Goal: Entertainment & Leisure: Consume media (video, audio)

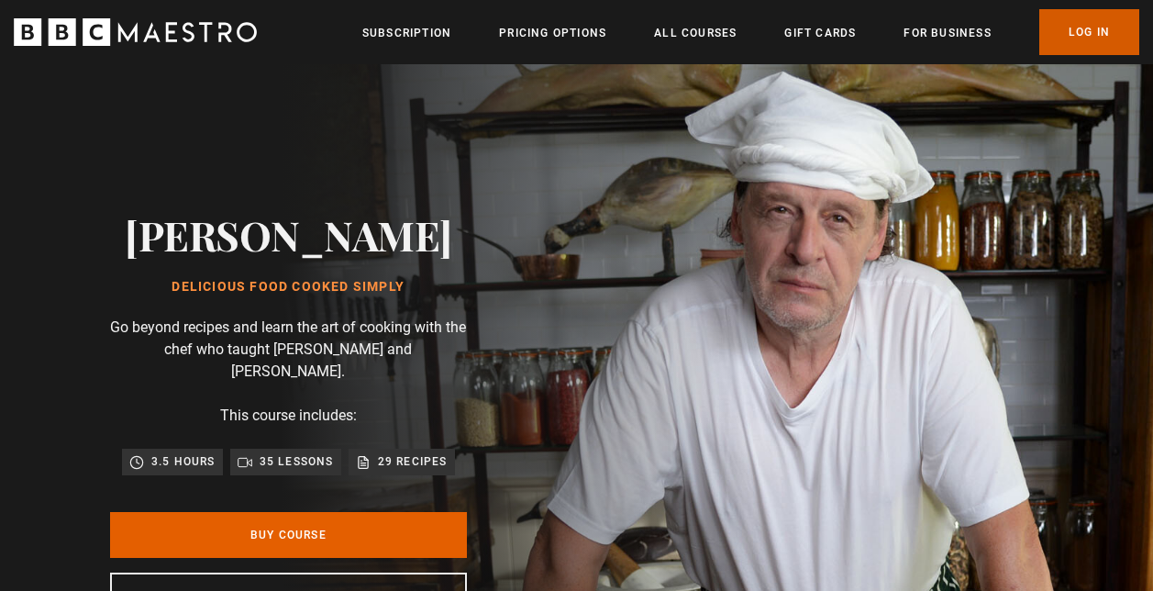
click at [1065, 30] on link "Log In" at bounding box center [1090, 32] width 100 height 46
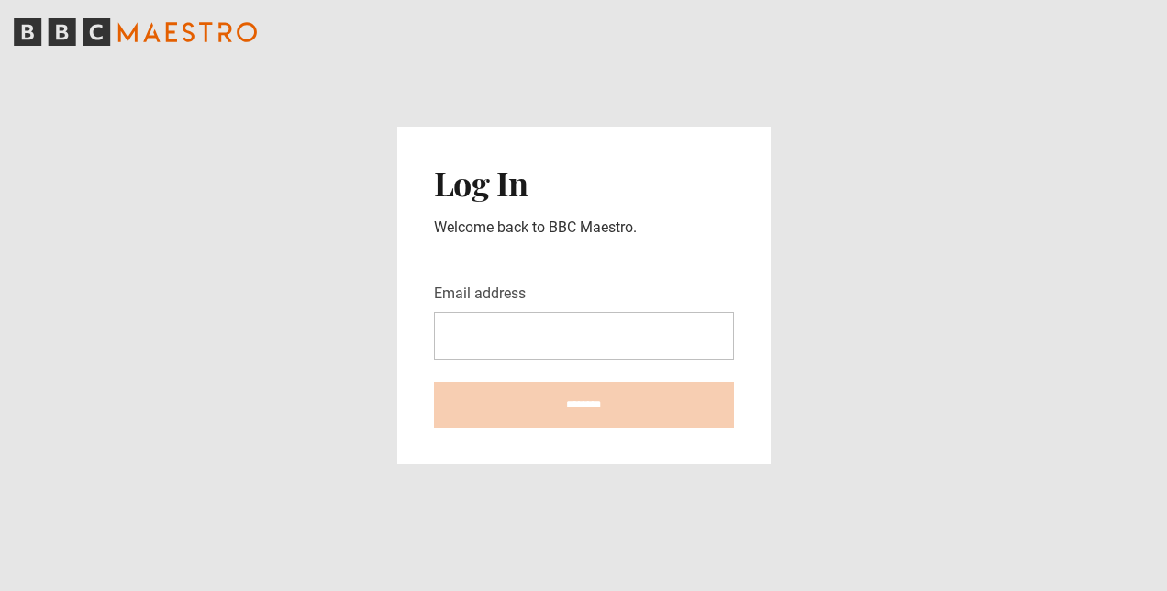
click at [622, 346] on input "Email address" at bounding box center [584, 336] width 300 height 48
type input "**********"
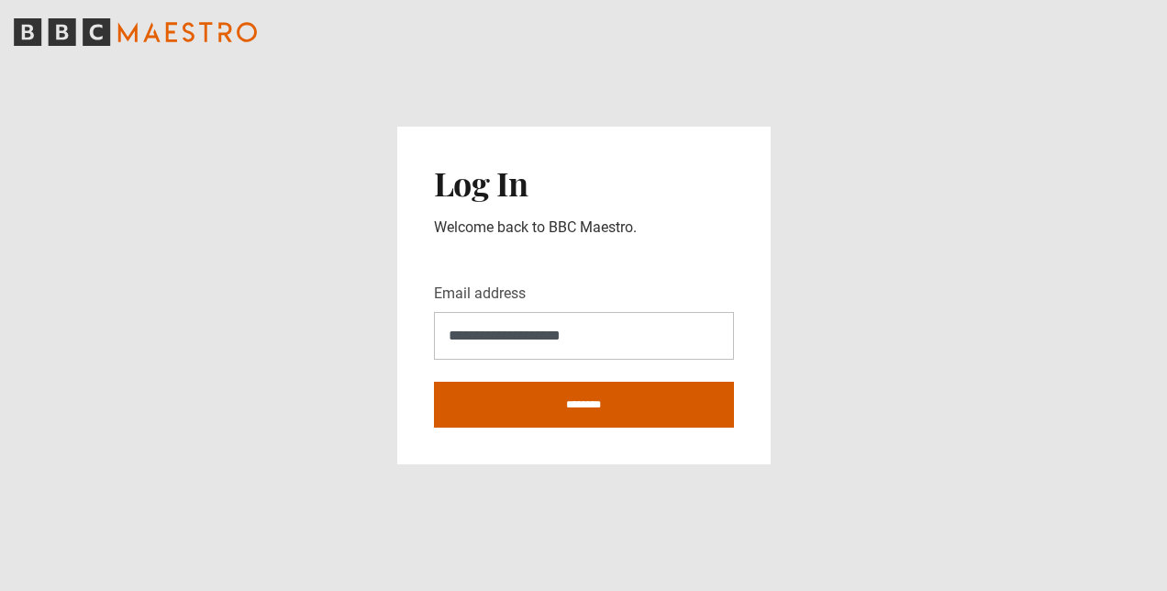
click at [544, 402] on input "********" at bounding box center [584, 405] width 300 height 46
type input "**********"
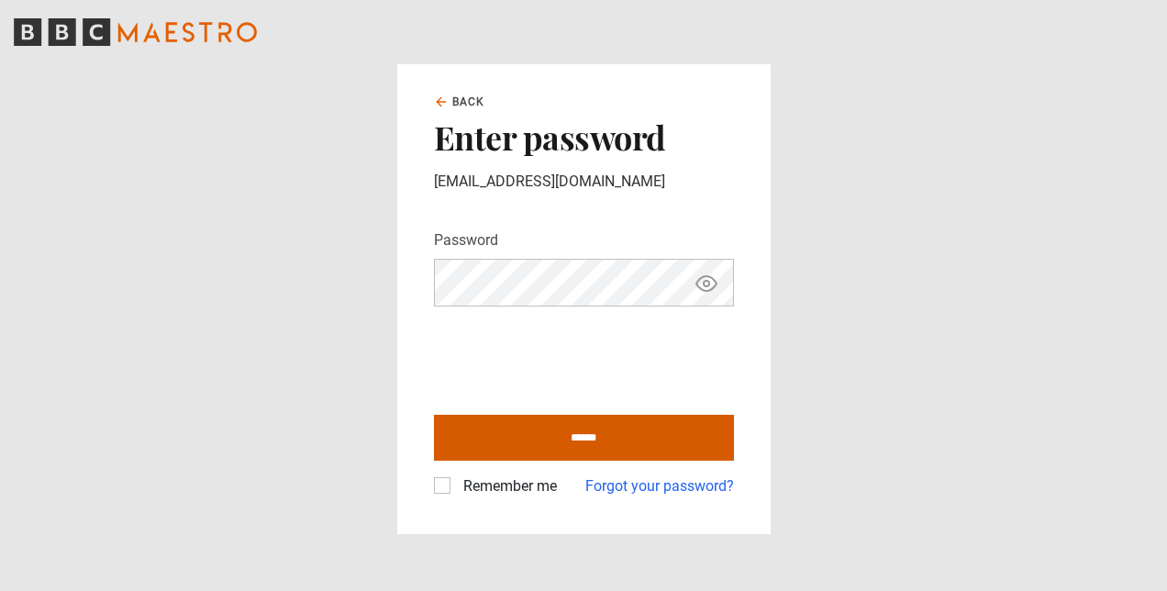
click at [544, 443] on input "******" at bounding box center [584, 438] width 300 height 46
type input "**********"
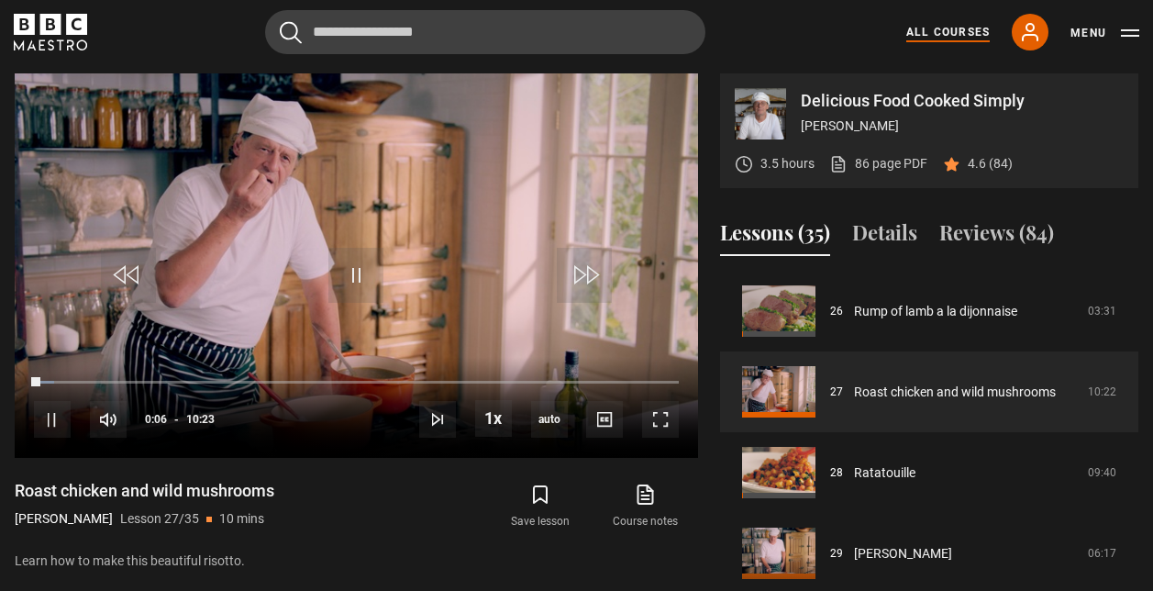
click at [932, 30] on link "All Courses" at bounding box center [948, 32] width 83 height 17
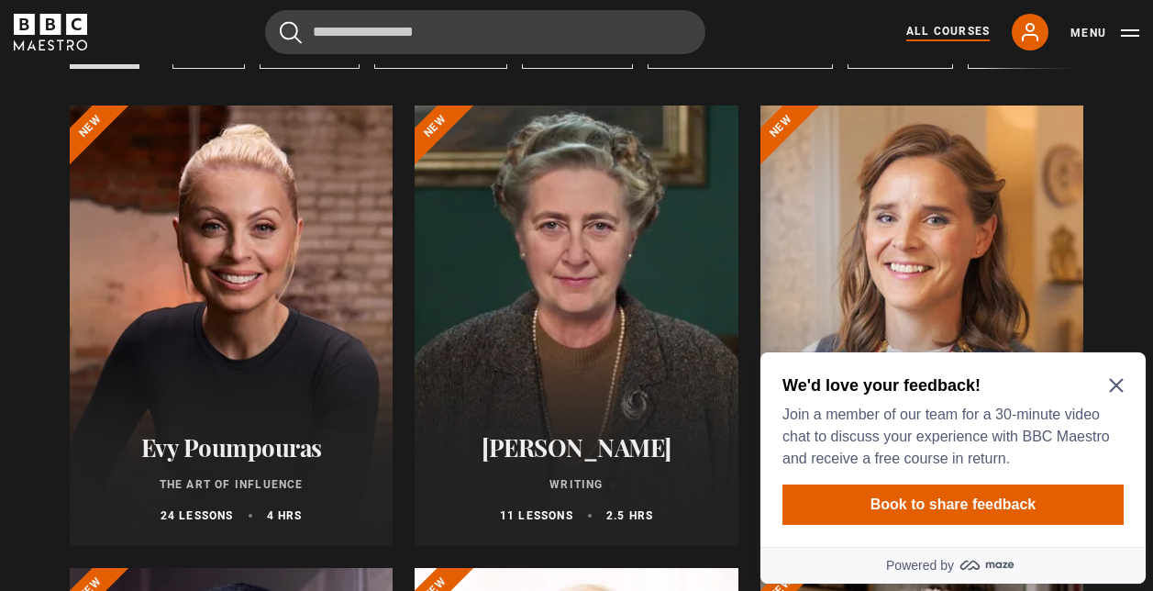
scroll to position [183, 0]
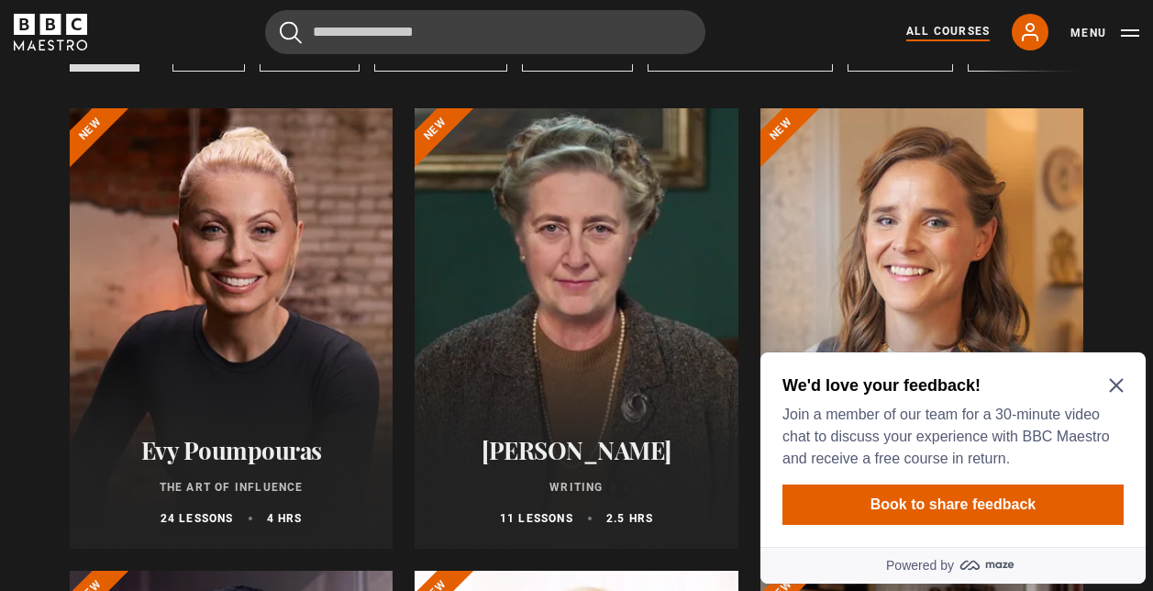
click at [1119, 377] on div "We'd love your feedback! Join a member of our team for a 30-minute video chat t…" at bounding box center [953, 421] width 341 height 95
click at [1117, 388] on icon "Close Maze Prompt" at bounding box center [1116, 385] width 15 height 15
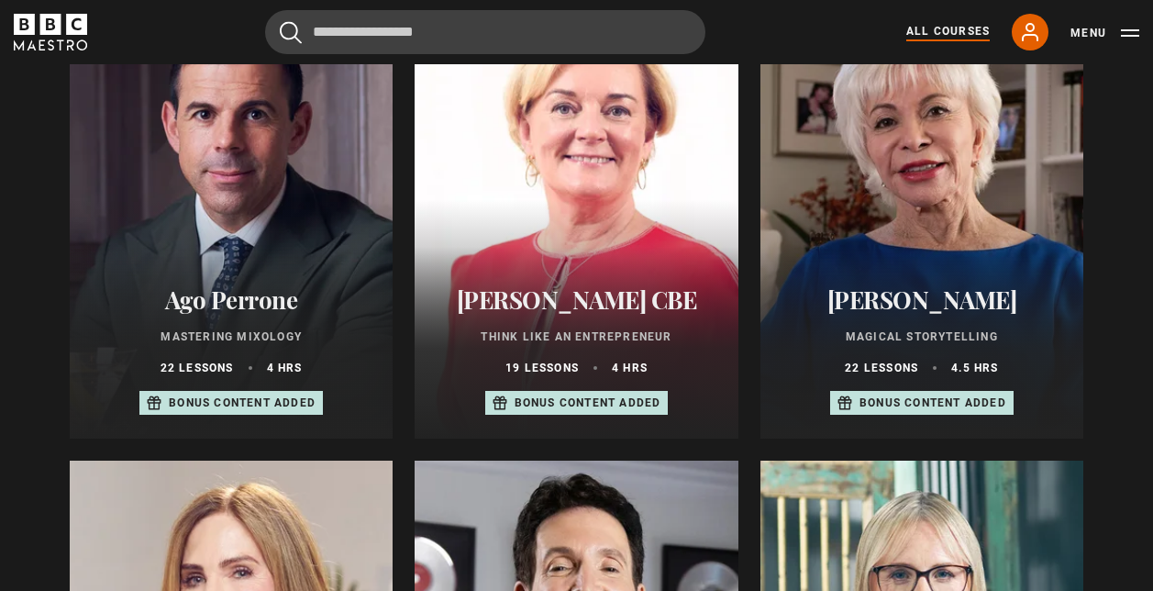
scroll to position [756, 0]
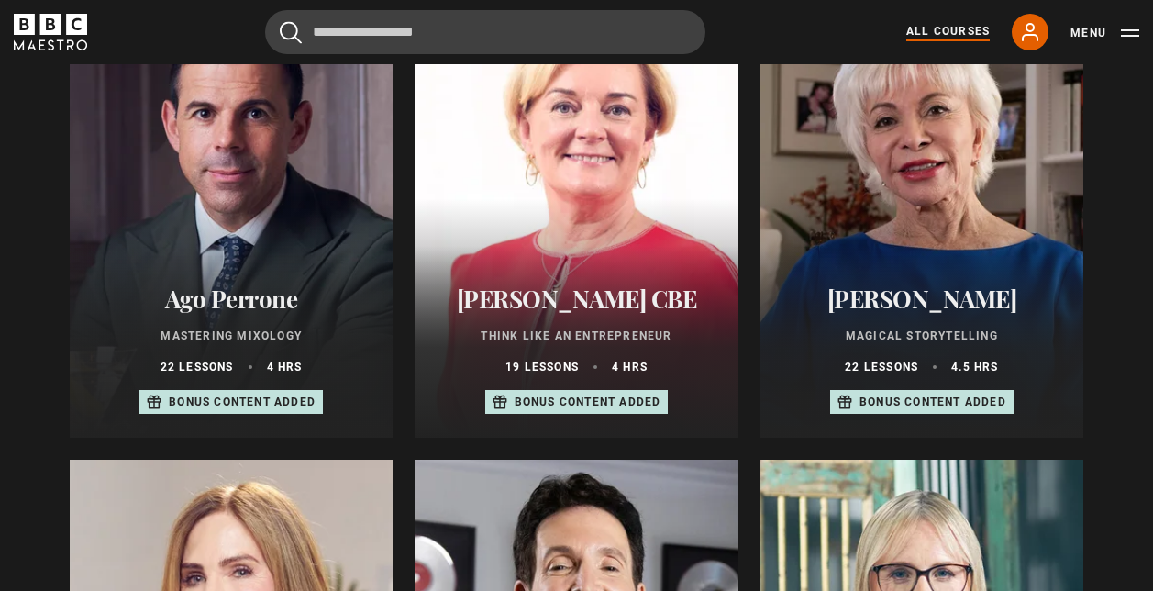
click at [299, 410] on p "Bonus content added" at bounding box center [242, 402] width 147 height 17
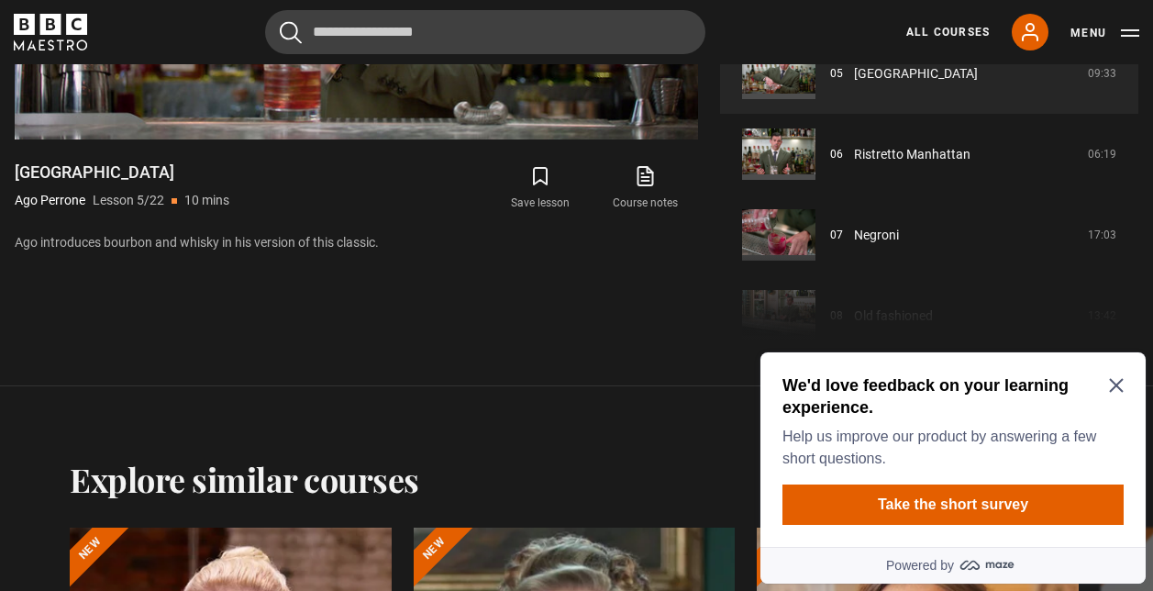
click at [1110, 383] on icon "Close Maze Prompt" at bounding box center [1116, 385] width 15 height 15
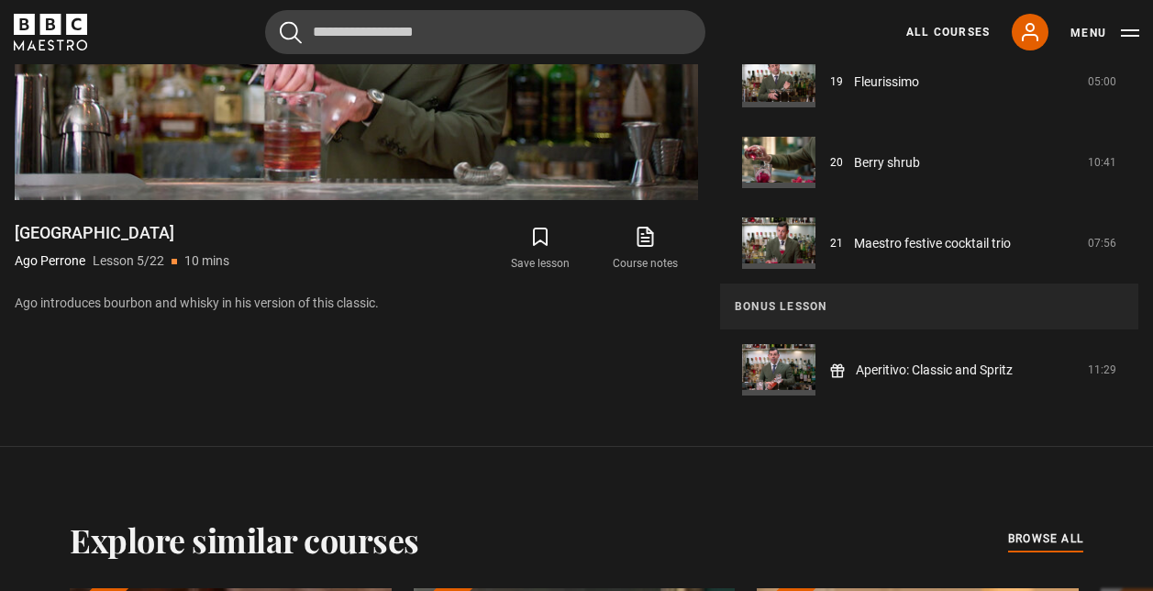
scroll to position [1507, 0]
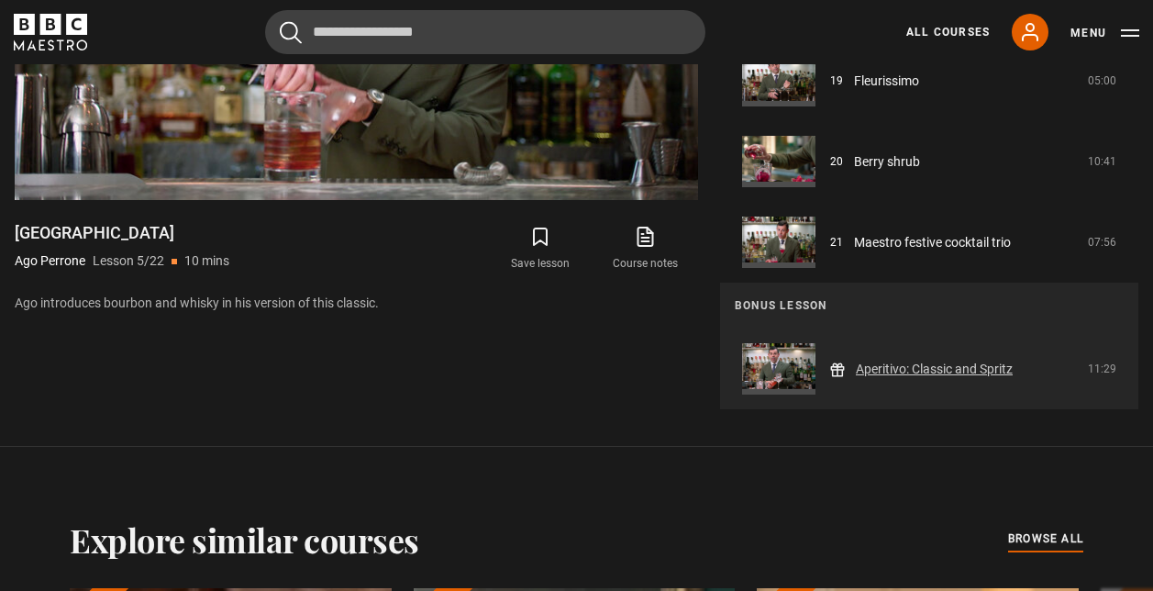
click at [921, 374] on link "Aperitivo: Classic and Spritz" at bounding box center [934, 369] width 157 height 19
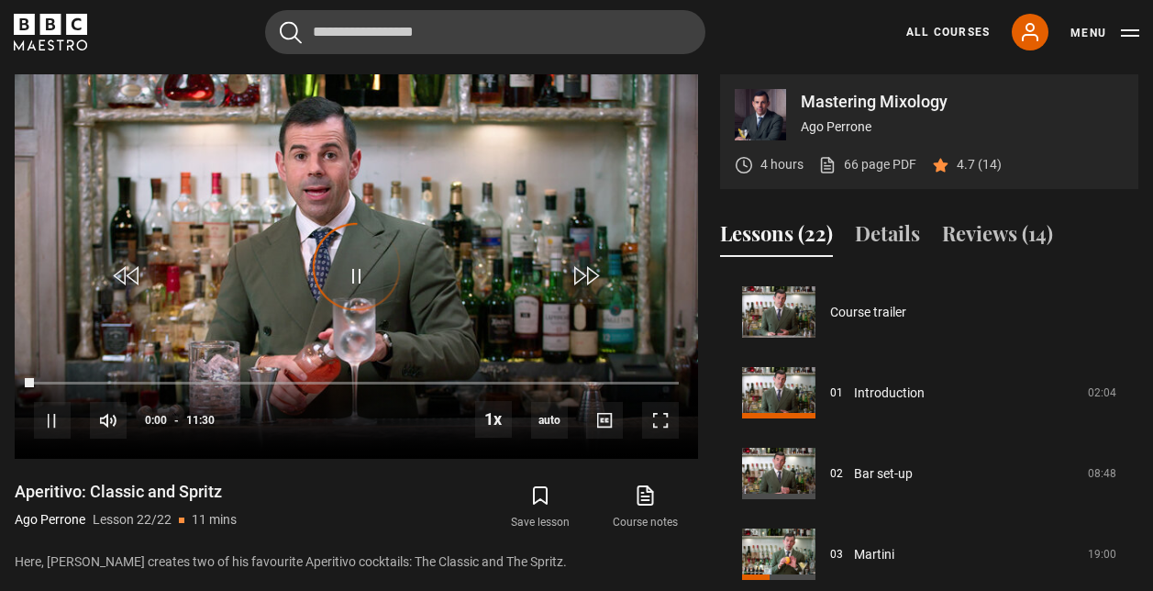
scroll to position [1507, 0]
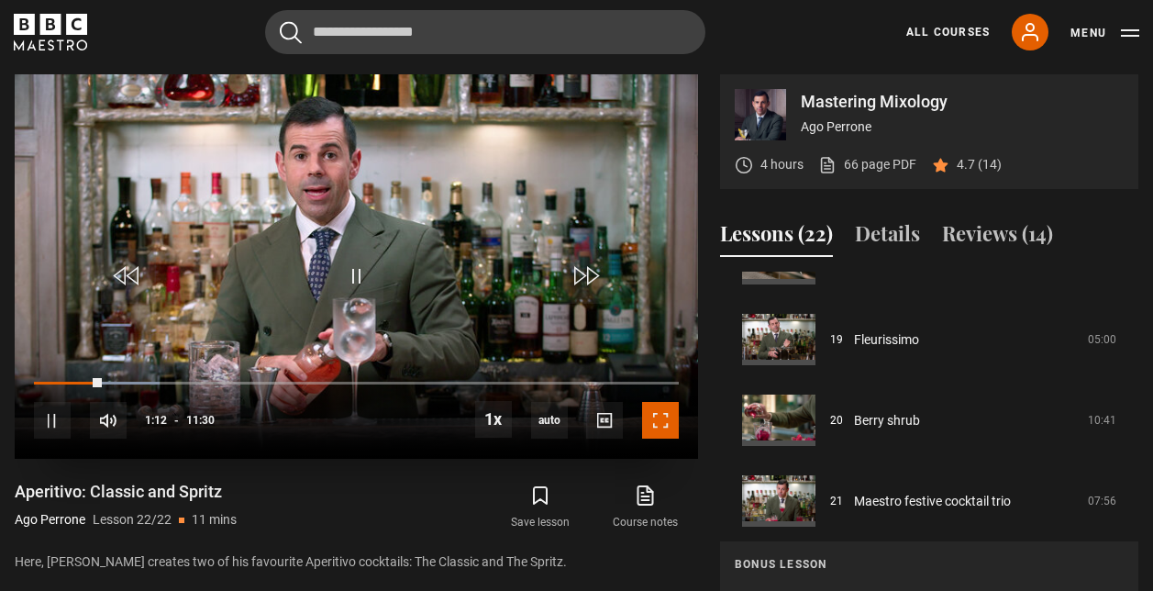
click at [667, 429] on span "Video Player" at bounding box center [660, 420] width 37 height 37
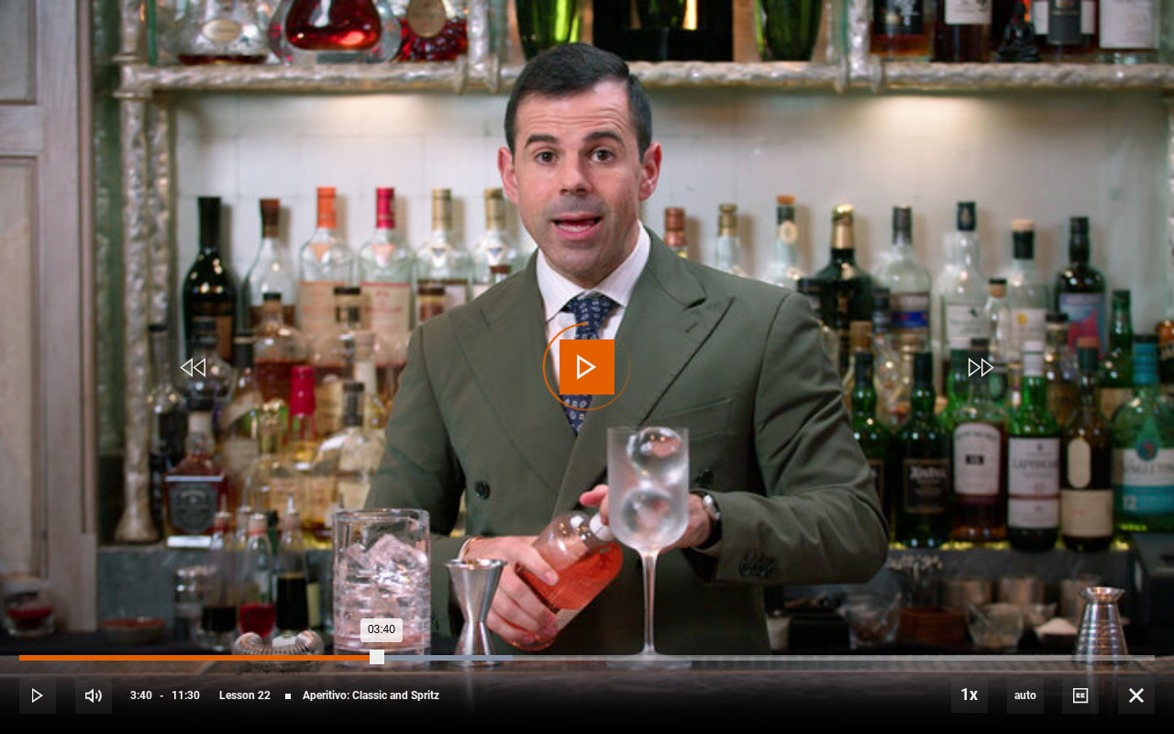
click at [381, 590] on div "Loaded : 43.48% 03:40 03:40" at bounding box center [587, 658] width 1136 height 6
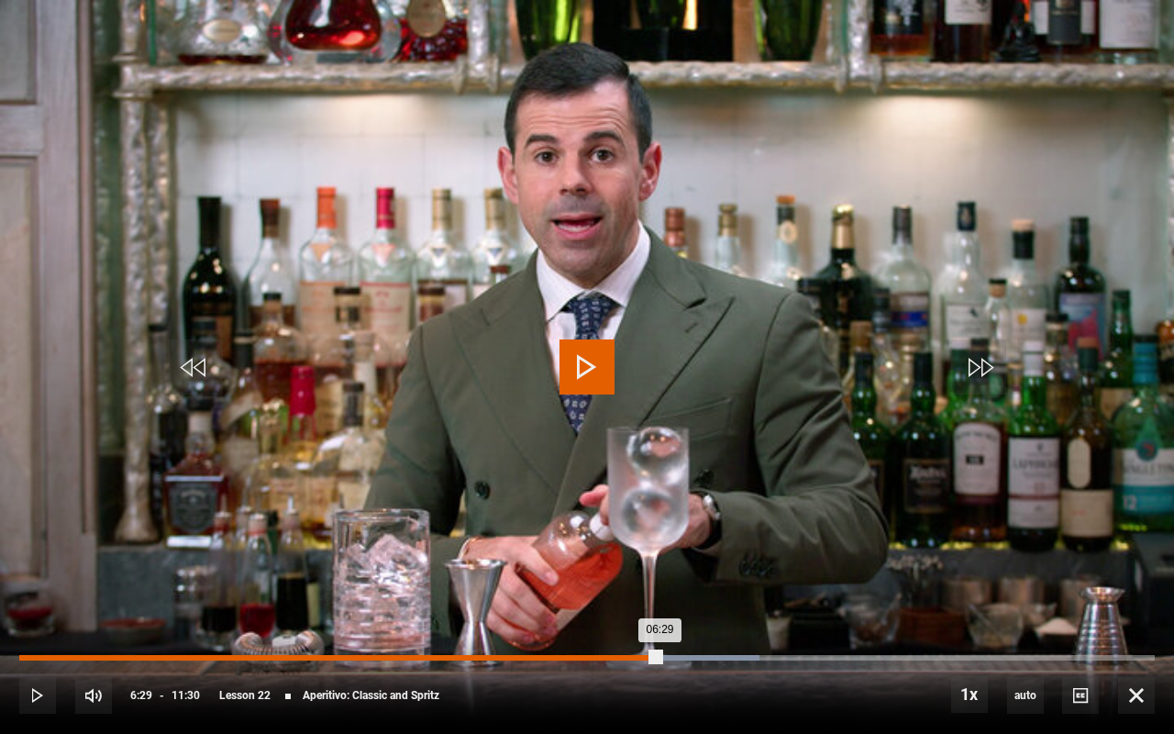
click at [611, 590] on div "06:29" at bounding box center [339, 658] width 641 height 6
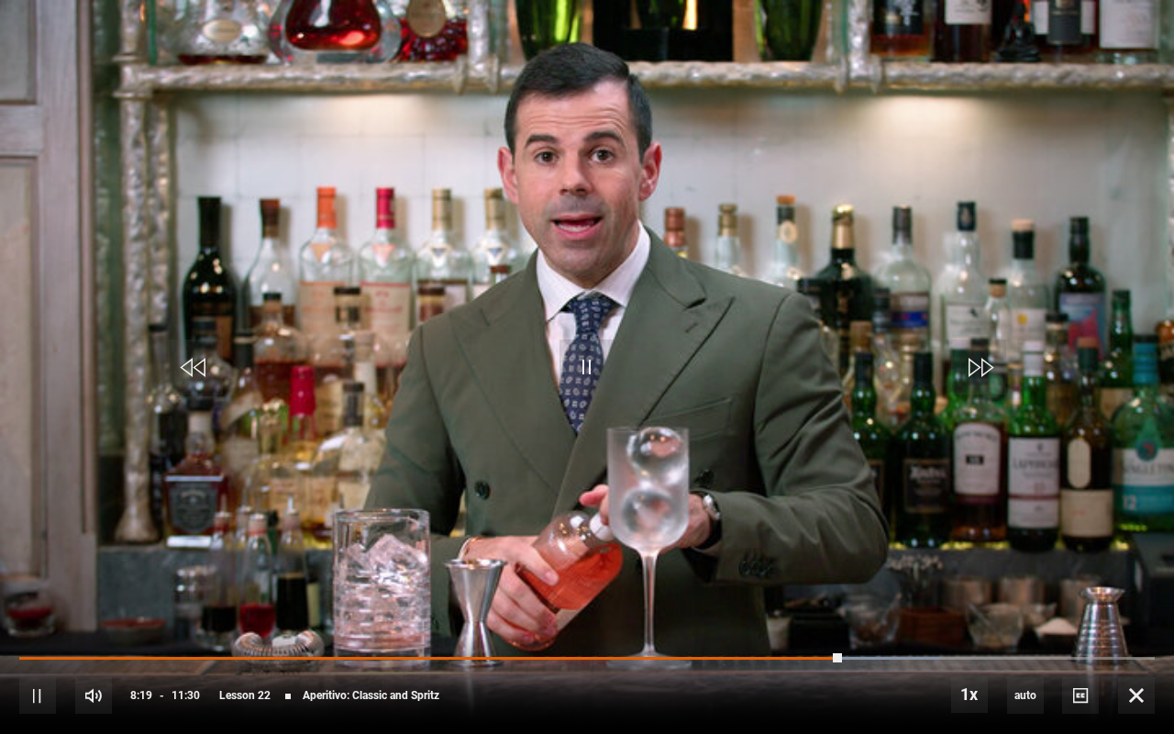
click at [1032, 461] on video "Video Player" at bounding box center [587, 367] width 1174 height 734
click at [594, 371] on span "Video Player" at bounding box center [587, 366] width 55 height 55
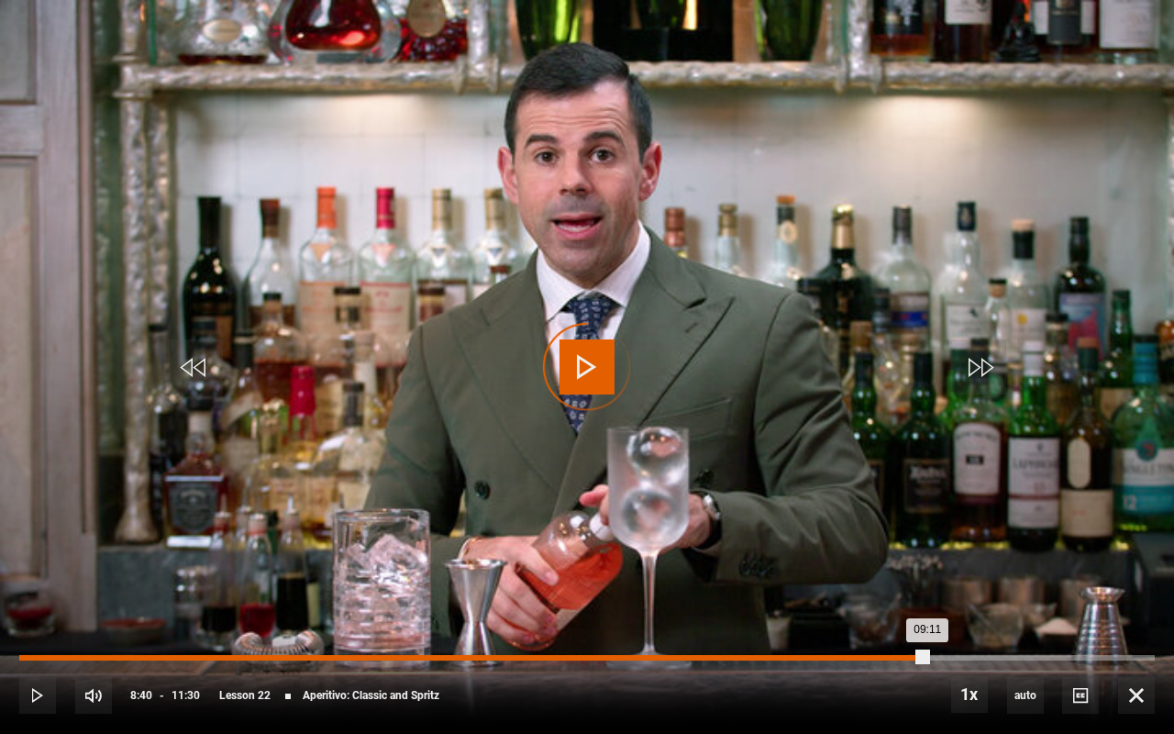
click at [874, 590] on div "09:11" at bounding box center [473, 658] width 908 height 6
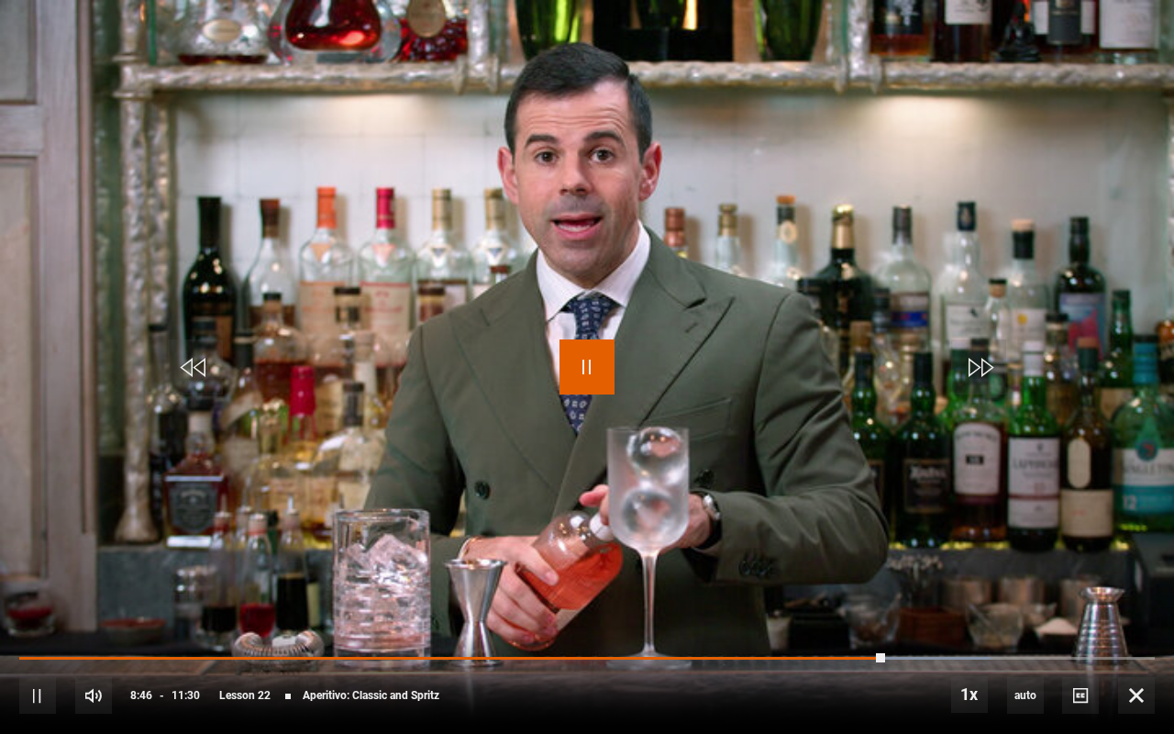
click at [592, 364] on span "Video Player" at bounding box center [587, 366] width 55 height 55
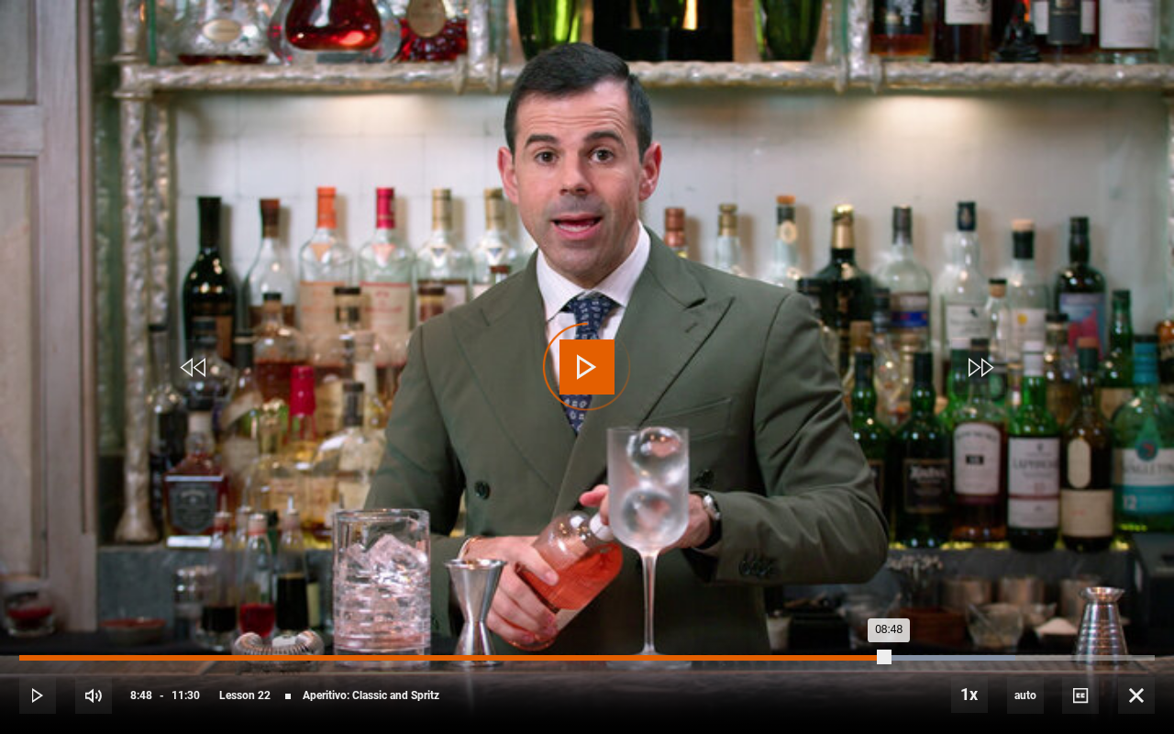
click at [888, 590] on div "08:48" at bounding box center [454, 658] width 870 height 6
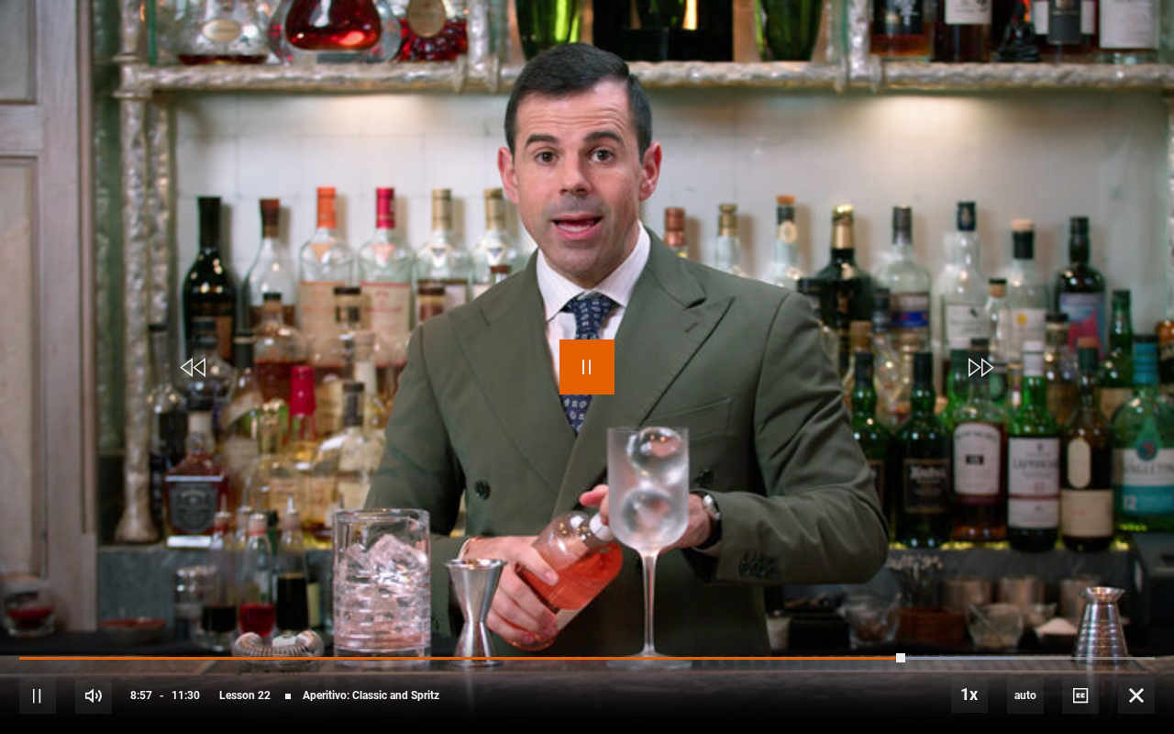
click at [585, 360] on span "Video Player" at bounding box center [587, 366] width 55 height 55
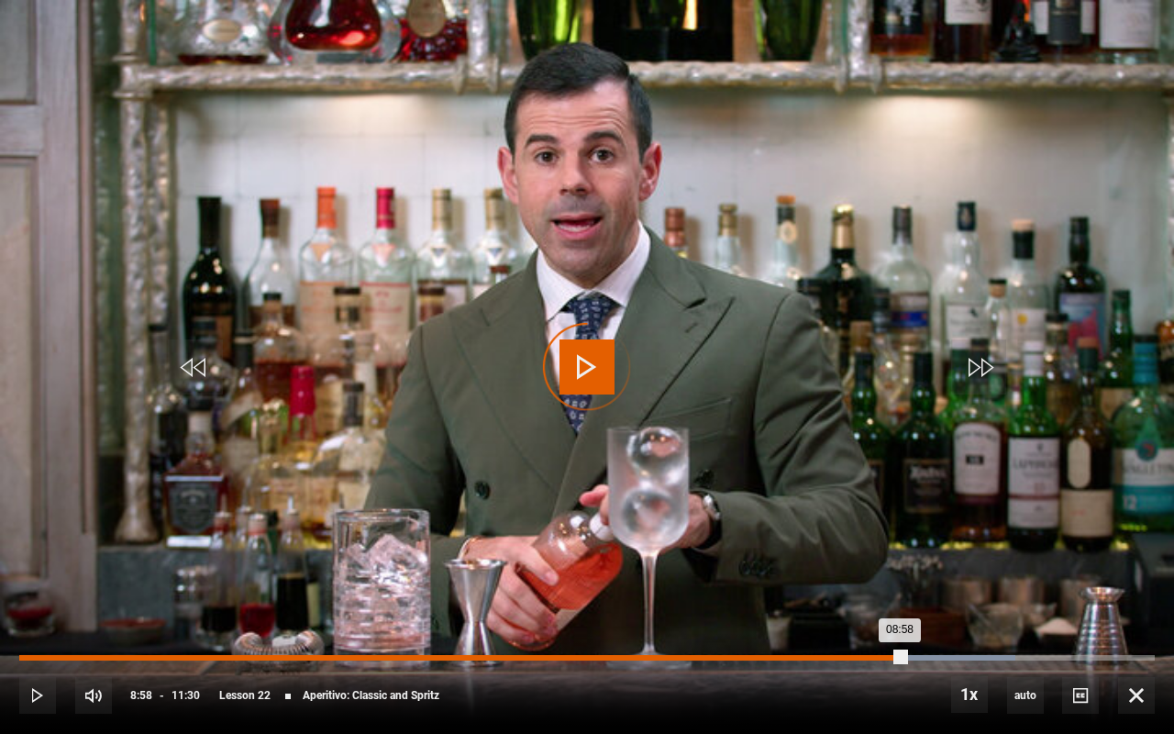
click at [882, 590] on div "08:43" at bounding box center [883, 658] width 3 height 6
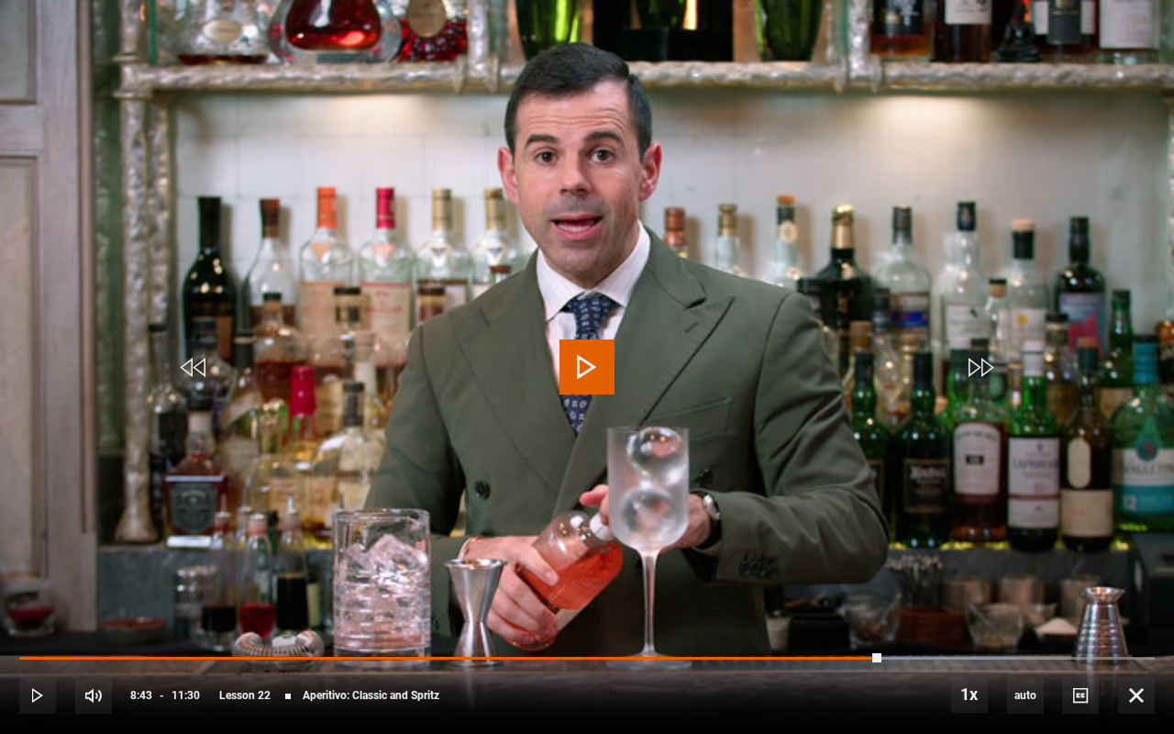
click at [590, 361] on span "Video Player" at bounding box center [587, 366] width 55 height 55
click at [590, 365] on span "Video Player" at bounding box center [587, 366] width 55 height 55
click at [594, 374] on span "Video Player" at bounding box center [587, 366] width 55 height 55
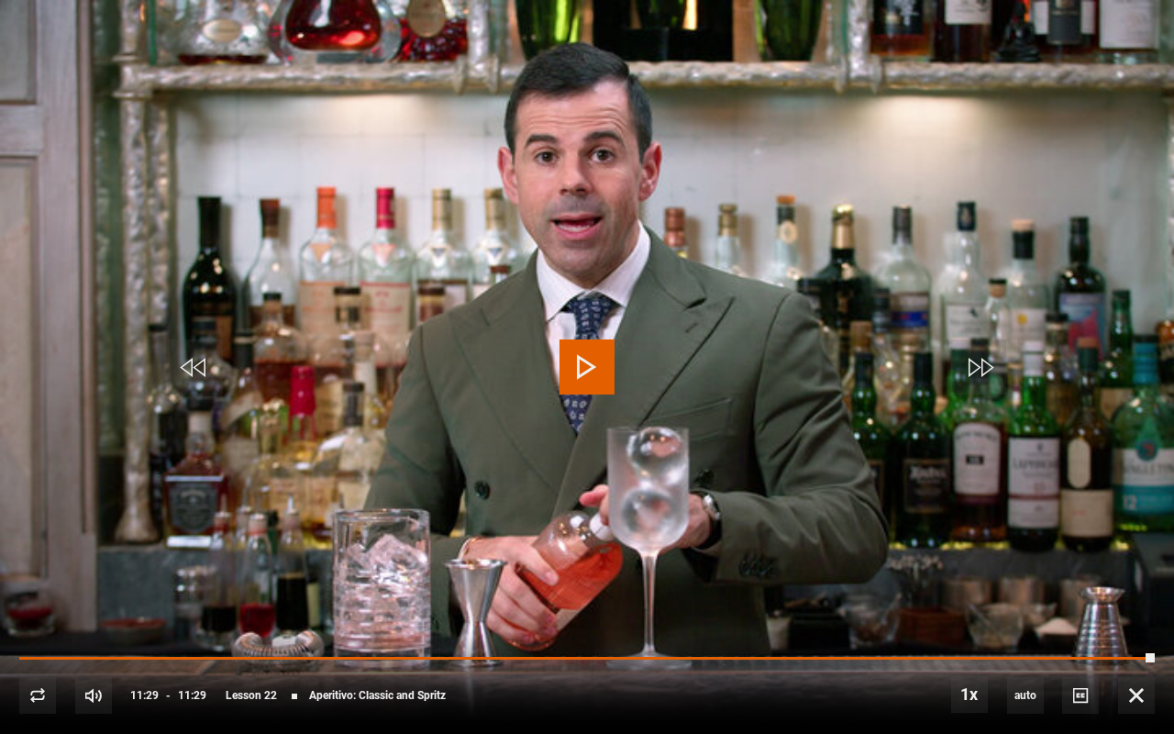
click at [49, 63] on video "Video Player" at bounding box center [587, 367] width 1174 height 734
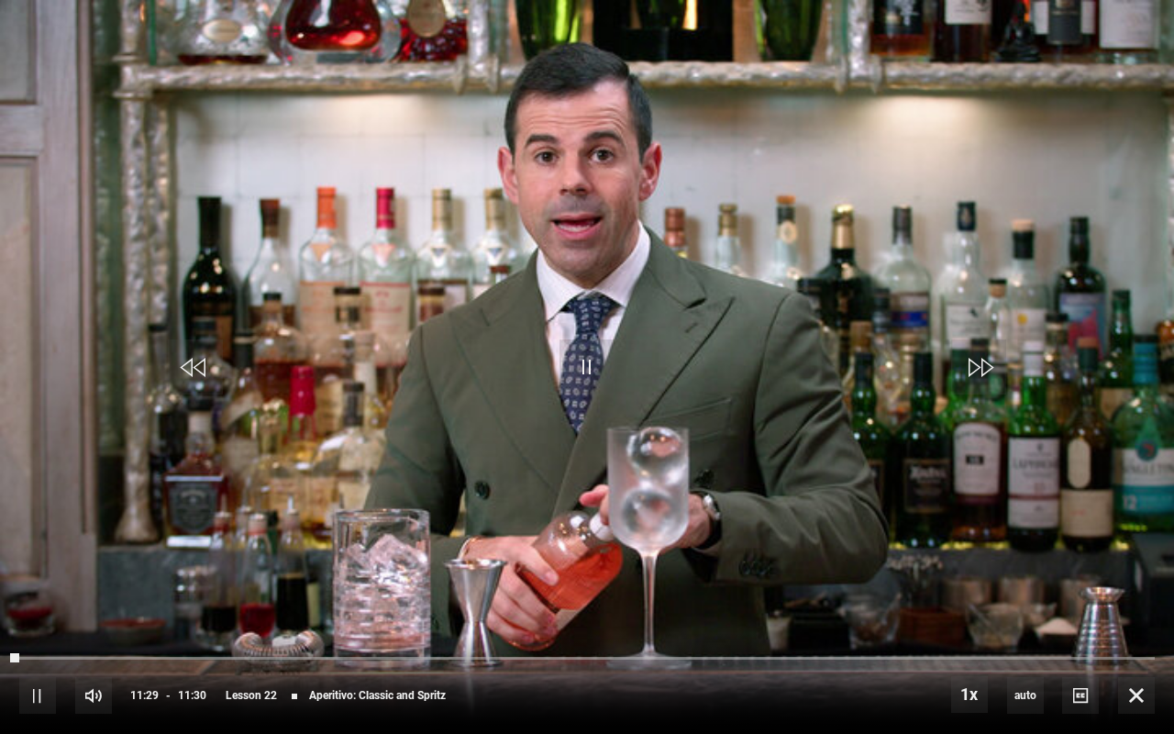
click at [158, 205] on video "Video Player" at bounding box center [587, 367] width 1174 height 734
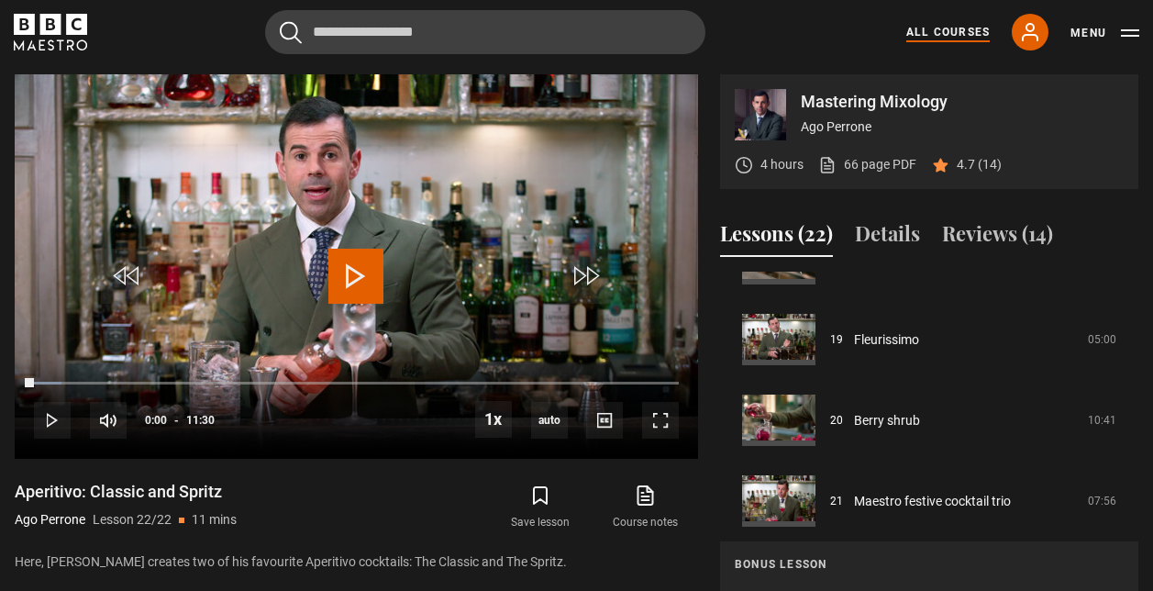
click at [949, 32] on link "All Courses" at bounding box center [948, 32] width 83 height 17
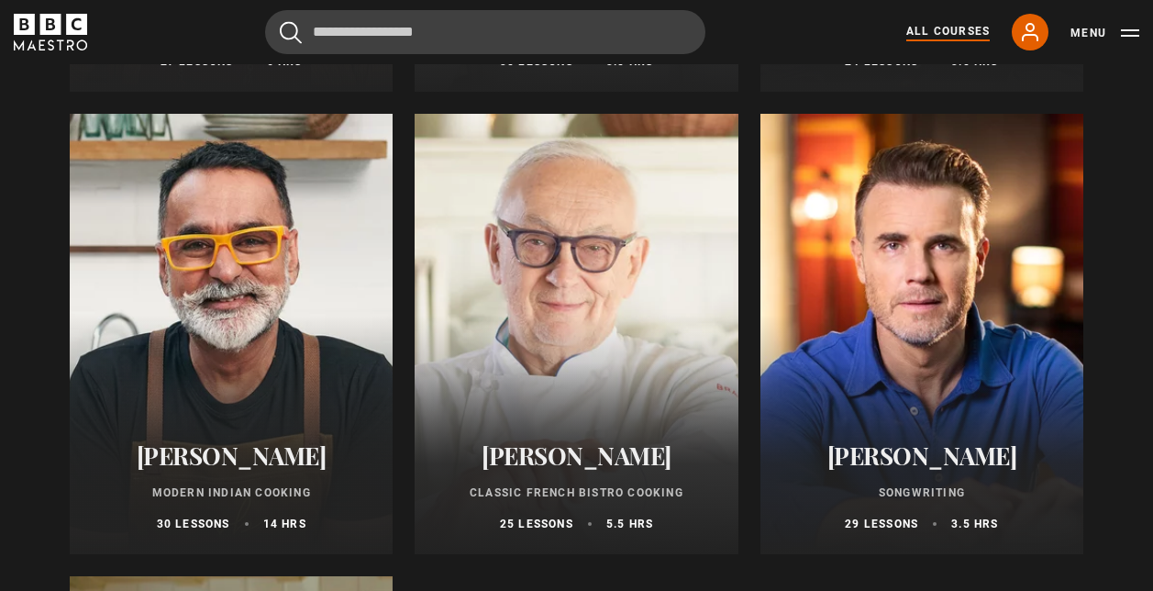
scroll to position [6777, 0]
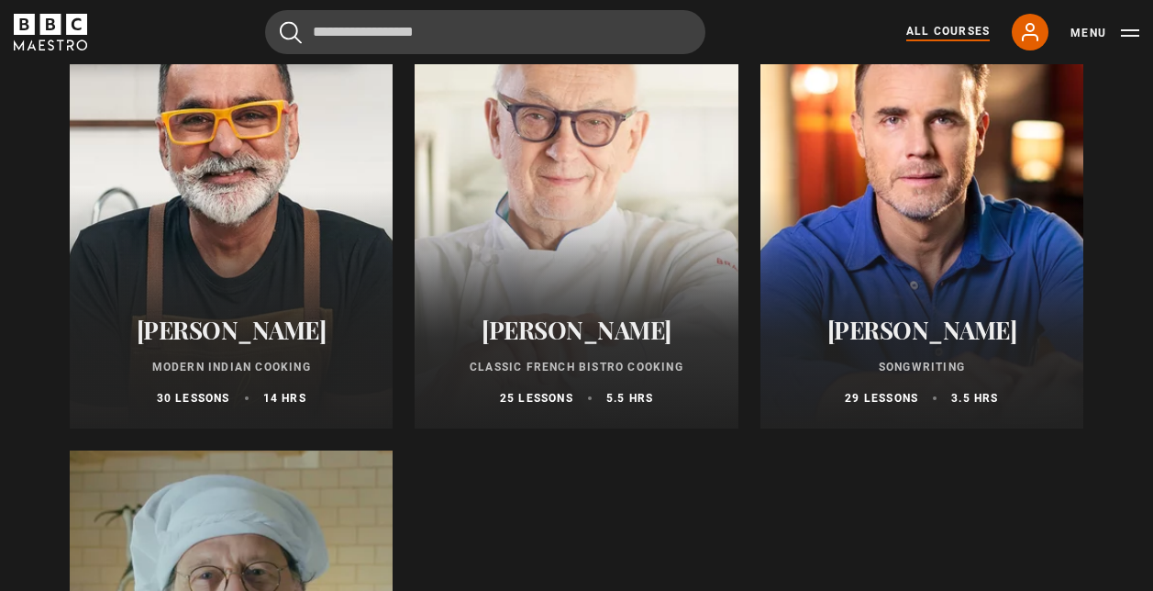
click at [593, 331] on h2 "[PERSON_NAME]" at bounding box center [576, 330] width 279 height 28
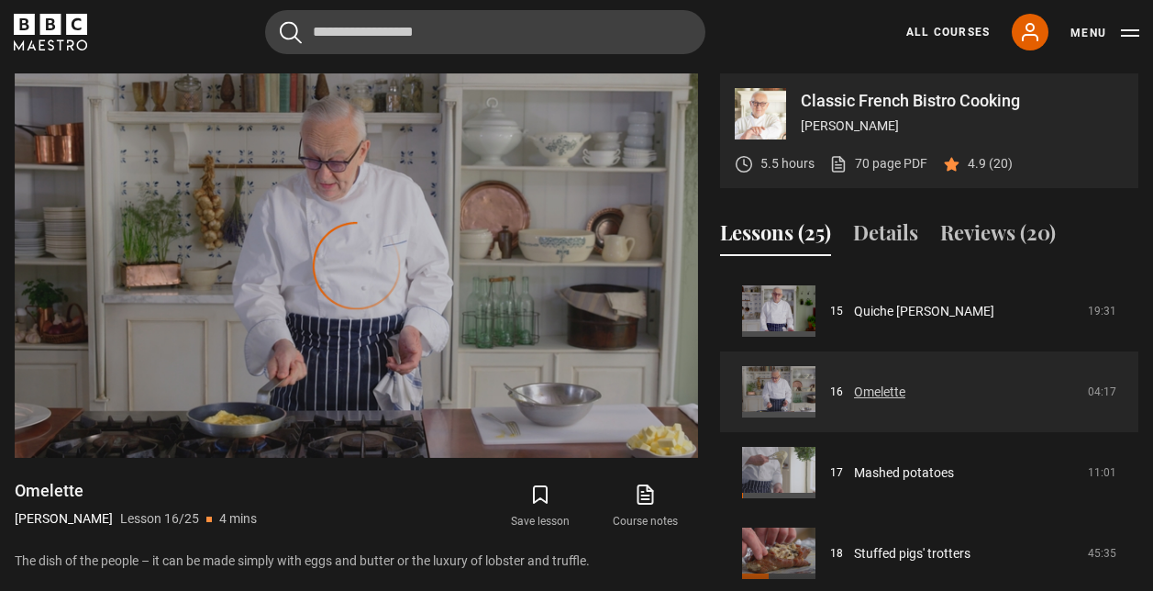
click at [894, 393] on link "Omelette" at bounding box center [879, 392] width 51 height 19
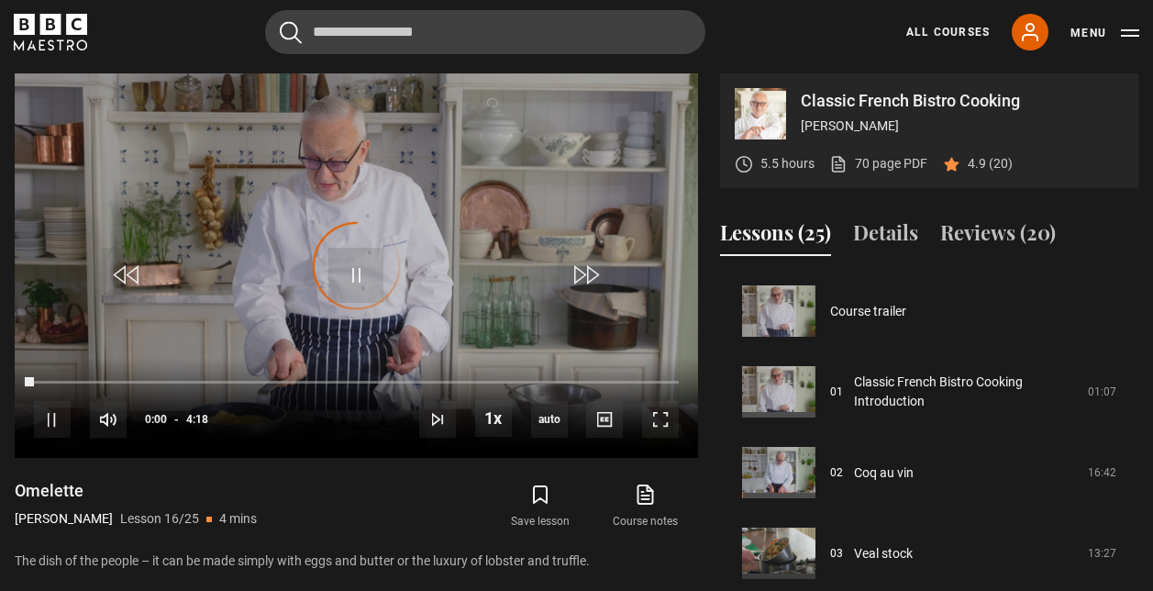
scroll to position [1211, 0]
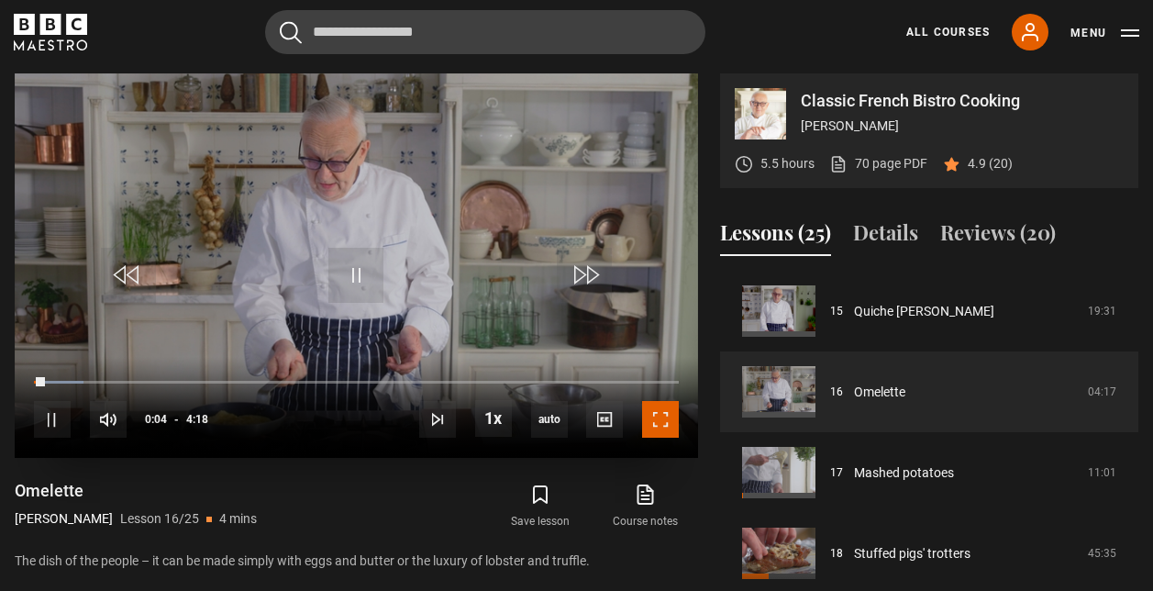
click at [659, 425] on span "Video Player" at bounding box center [660, 419] width 37 height 37
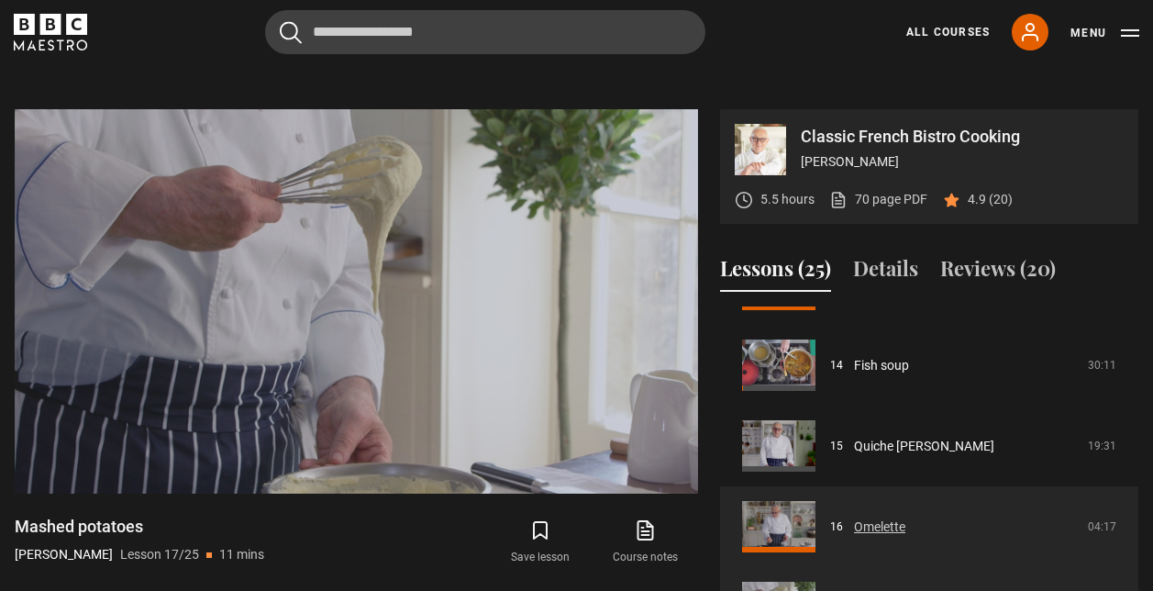
scroll to position [1105, 0]
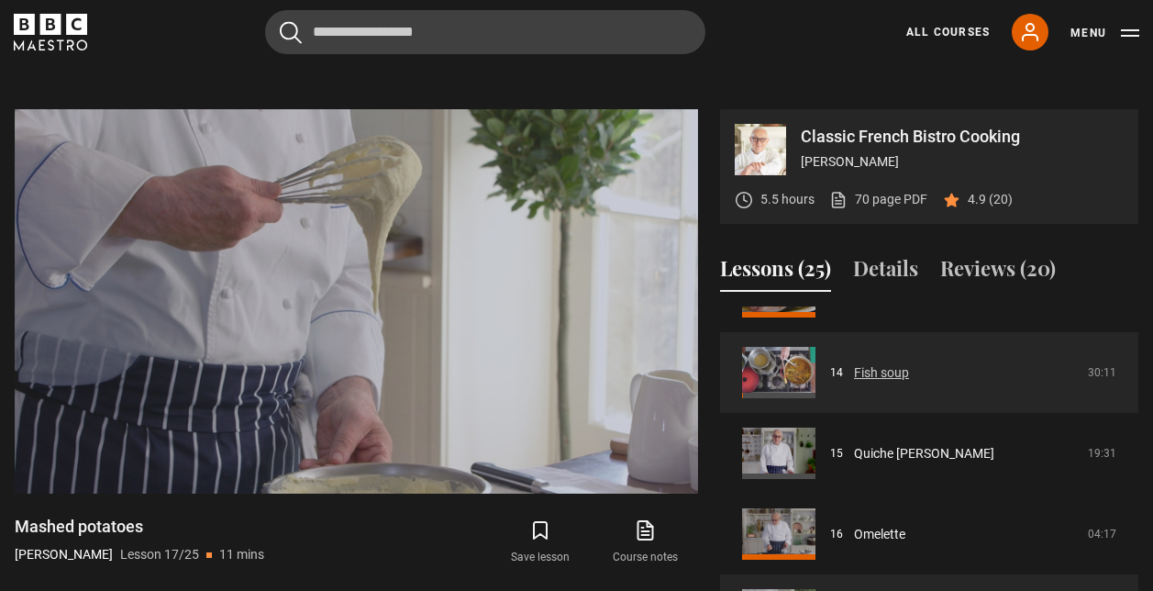
click at [877, 379] on link "Fish soup" at bounding box center [881, 372] width 55 height 19
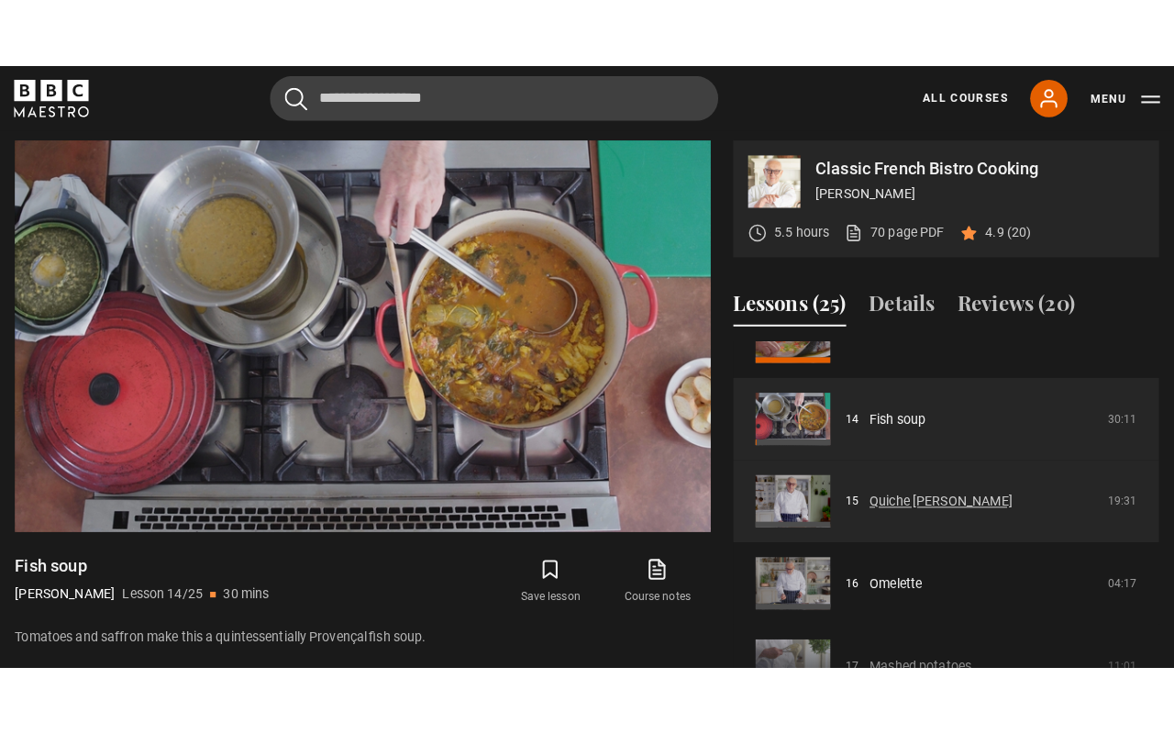
scroll to position [1096, 0]
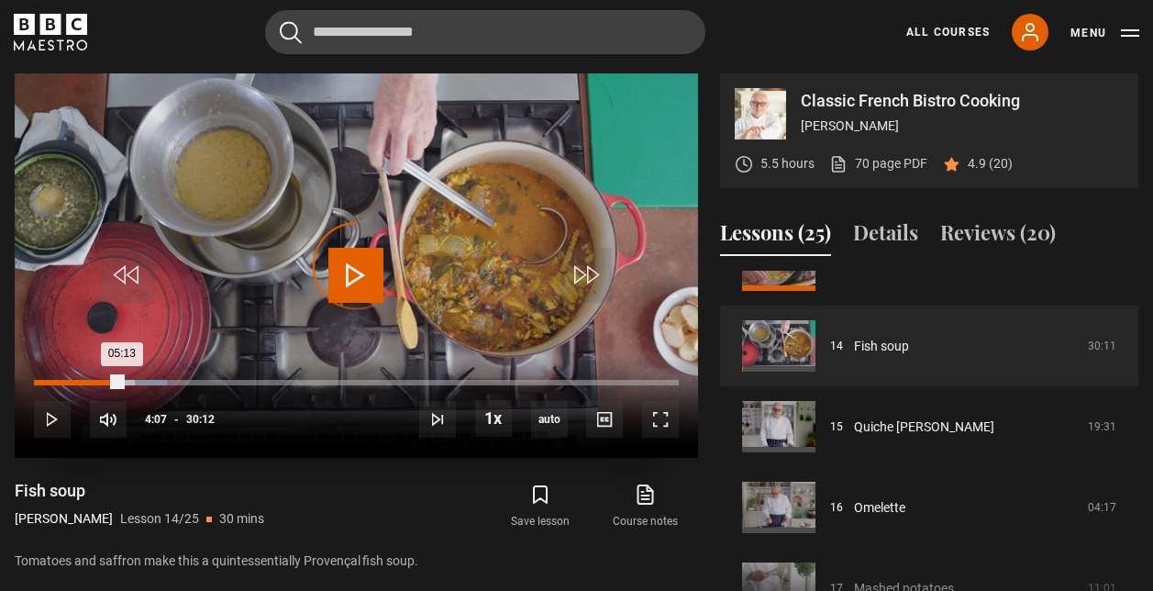
click at [121, 382] on div "05:13" at bounding box center [78, 383] width 88 height 6
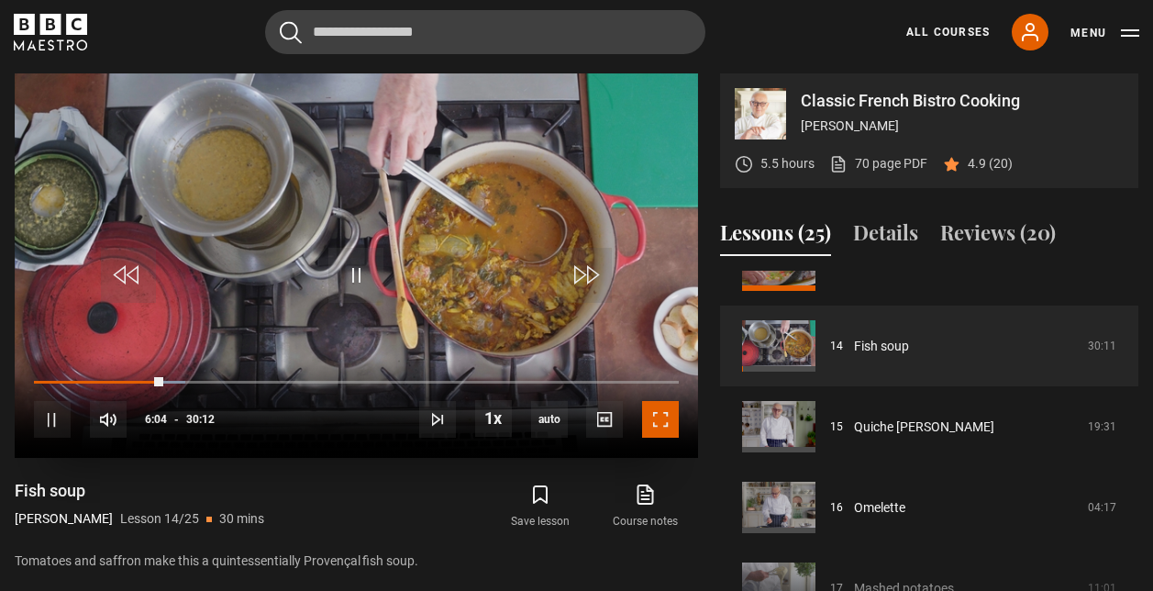
click at [670, 424] on span "Video Player" at bounding box center [660, 419] width 37 height 37
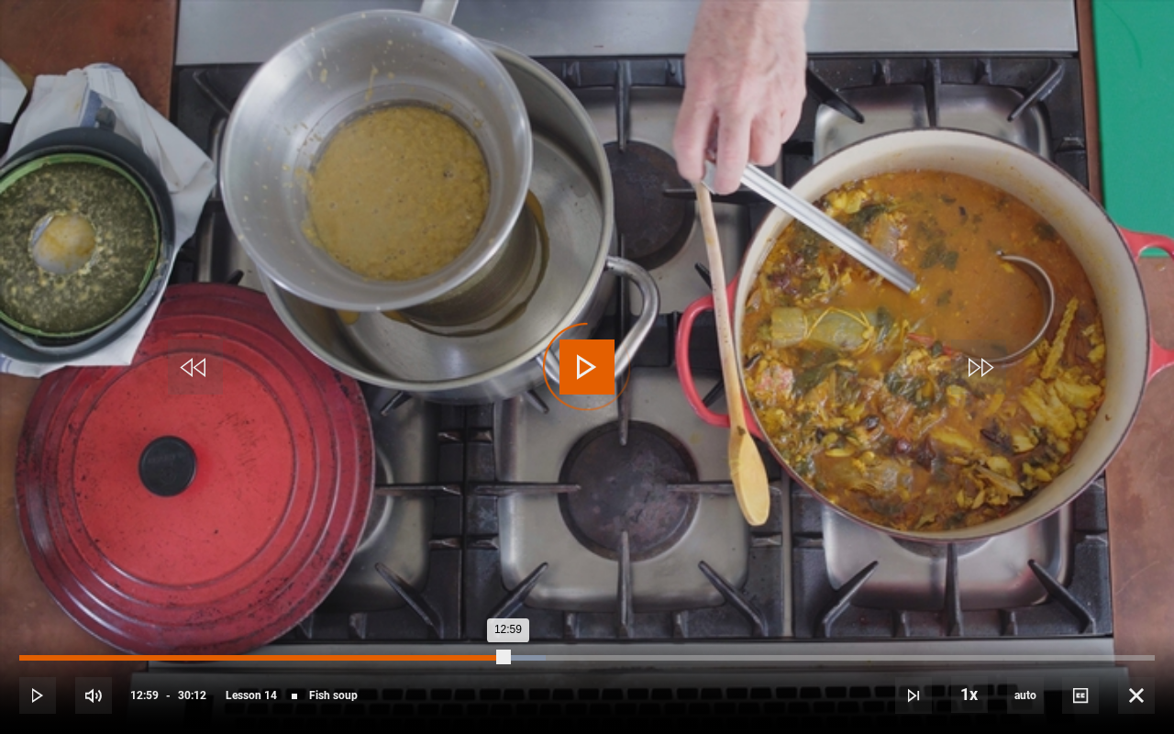
click at [494, 590] on div "12:59" at bounding box center [263, 658] width 489 height 6
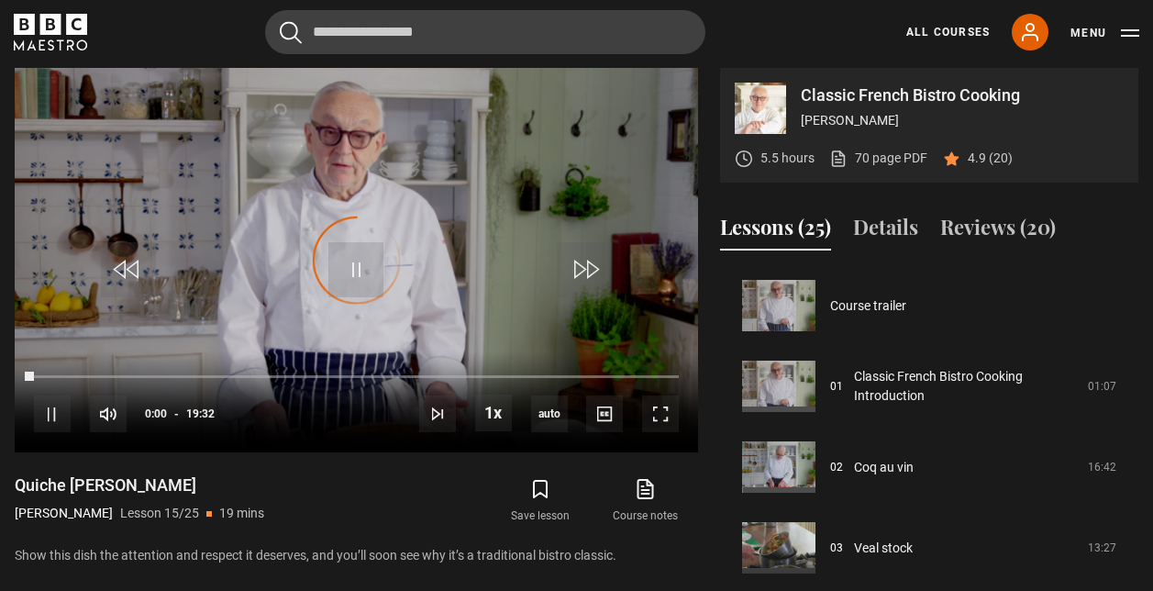
scroll to position [1130, 0]
